Goal: Task Accomplishment & Management: Use online tool/utility

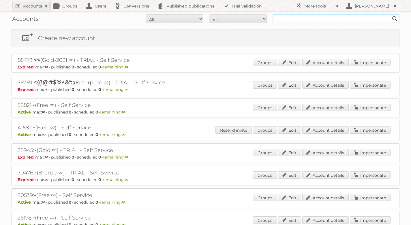
click at [299, 18] on input "text" at bounding box center [335, 18] width 127 height 9
type input "rash peru"
click at [390, 14] on input "Search" at bounding box center [394, 18] width 9 height 9
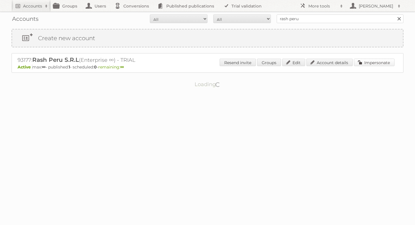
click at [372, 59] on link "Impersonate" at bounding box center [374, 62] width 41 height 7
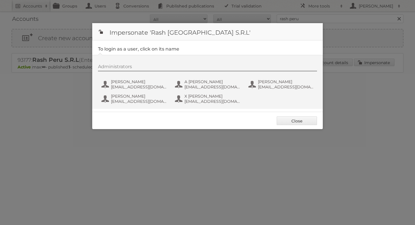
click at [128, 78] on div "Administrators [PERSON_NAME] [EMAIL_ADDRESS][DOMAIN_NAME] A [PERSON_NAME] [EMAI…" at bounding box center [210, 85] width 225 height 42
click at [129, 83] on span "[PERSON_NAME]" at bounding box center [139, 81] width 56 height 5
